Goal: Task Accomplishment & Management: Manage account settings

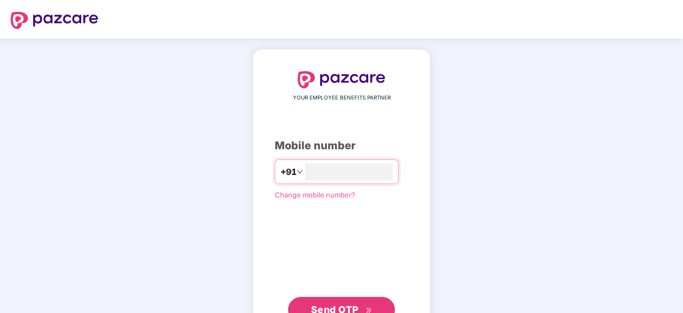
type input "**********"
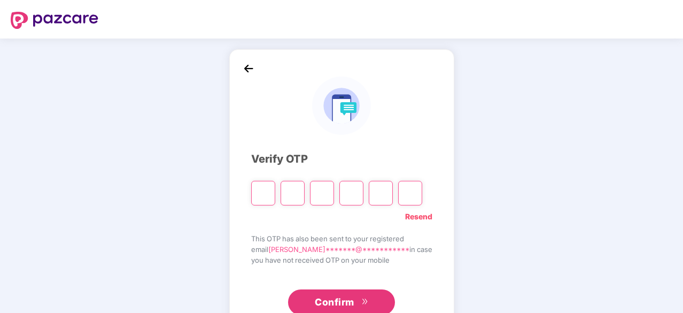
type input "*"
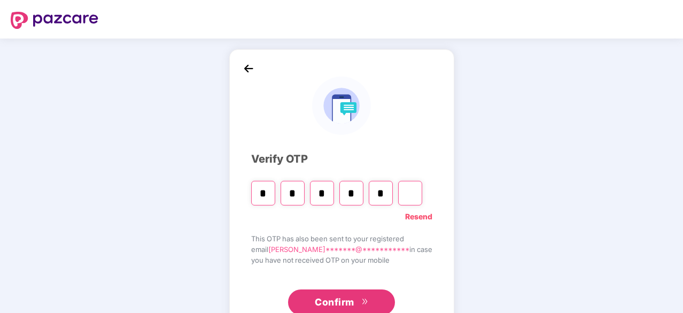
type input "*"
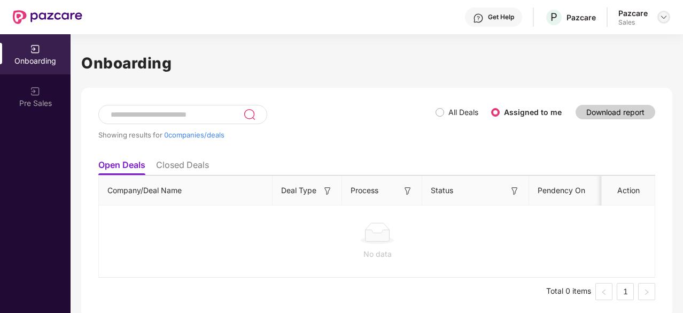
click at [659, 19] on div at bounding box center [663, 17] width 13 height 13
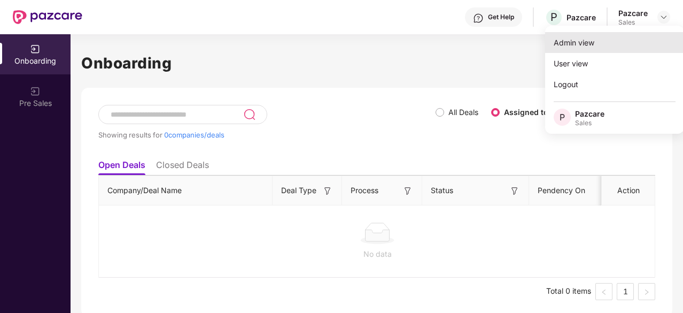
click at [599, 46] on div "Admin view" at bounding box center [614, 42] width 139 height 21
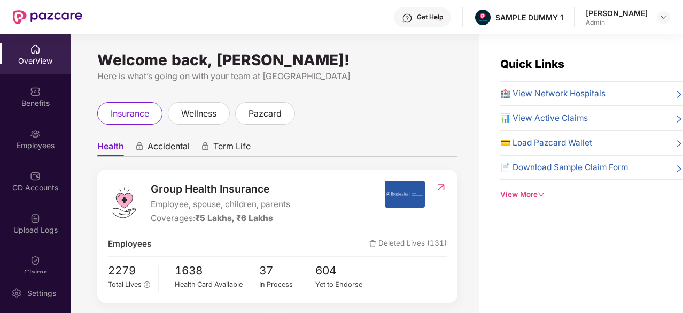
click at [455, 30] on div "Get Help SAMPLE DUMMY 1 [PERSON_NAME] Admin" at bounding box center [376, 17] width 588 height 34
